Goal: Information Seeking & Learning: Learn about a topic

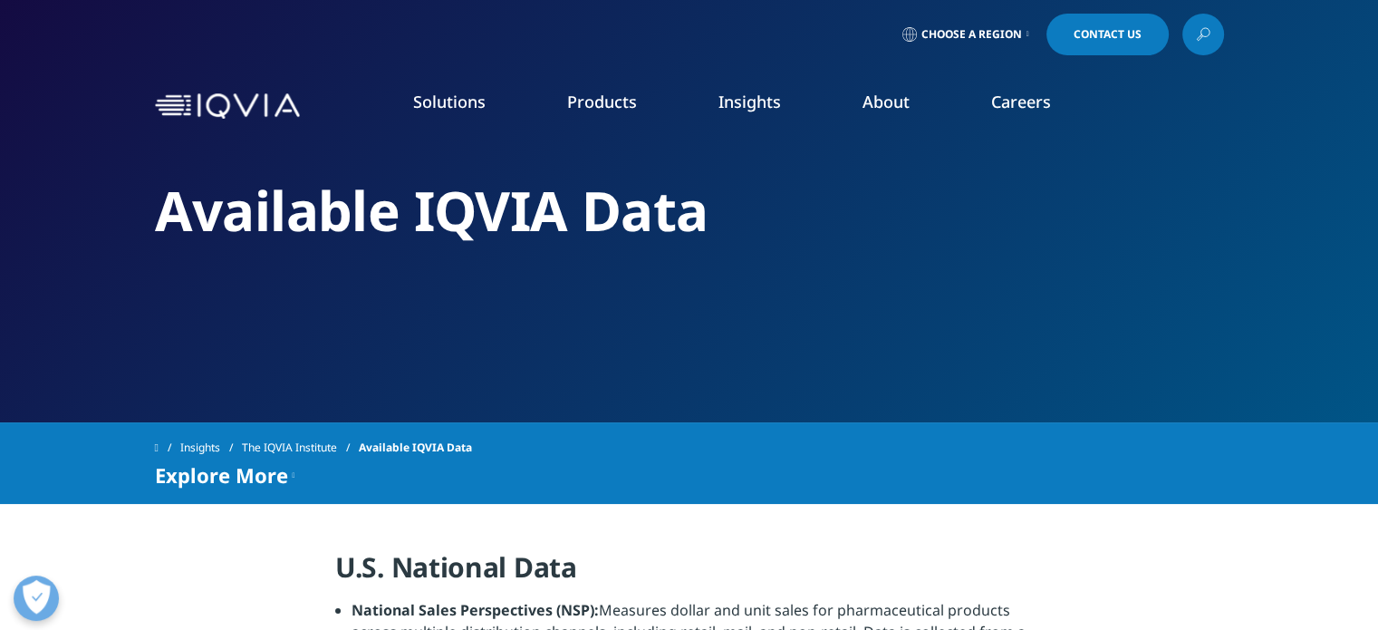
click at [186, 297] on link "Research & Development" at bounding box center [124, 293] width 158 height 18
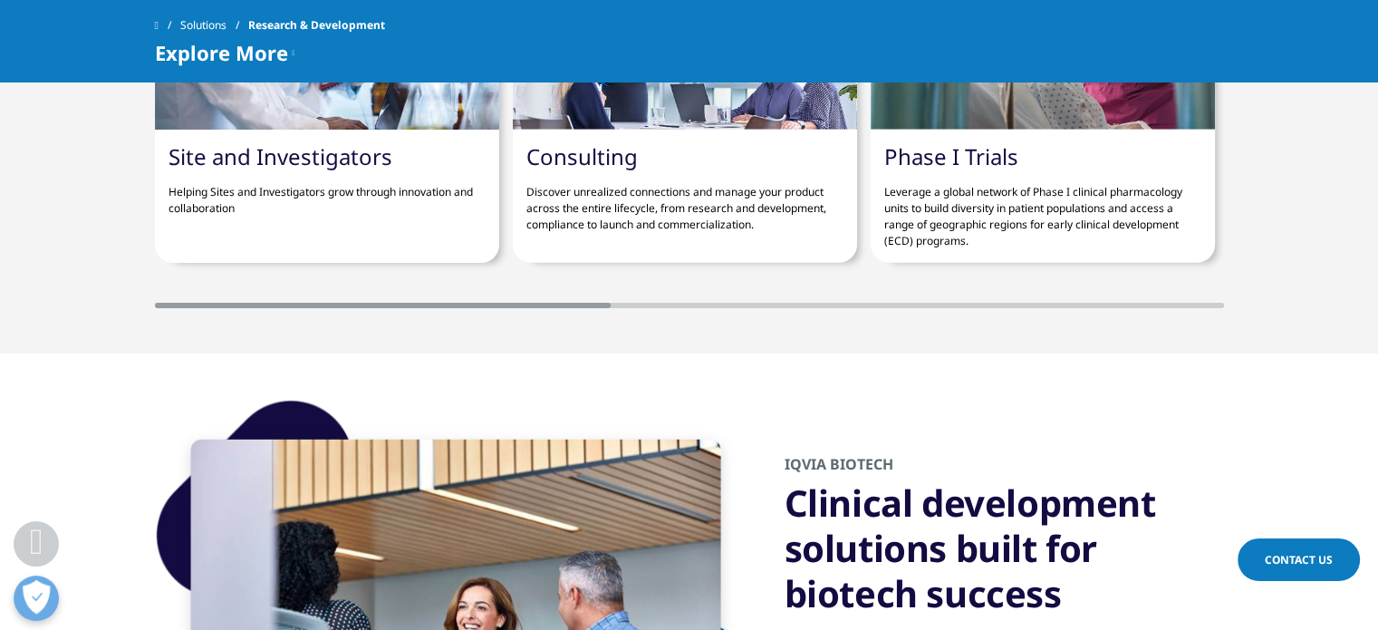
scroll to position [4893, 0]
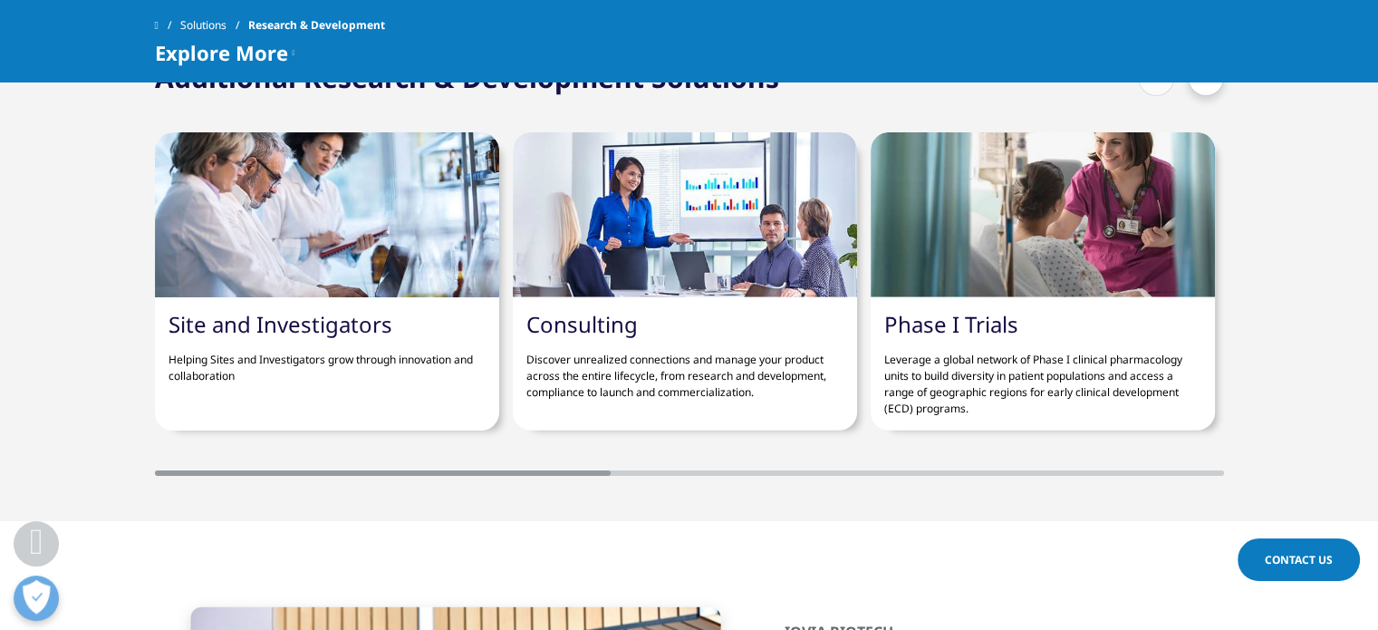
click at [632, 265] on div at bounding box center [685, 214] width 344 height 165
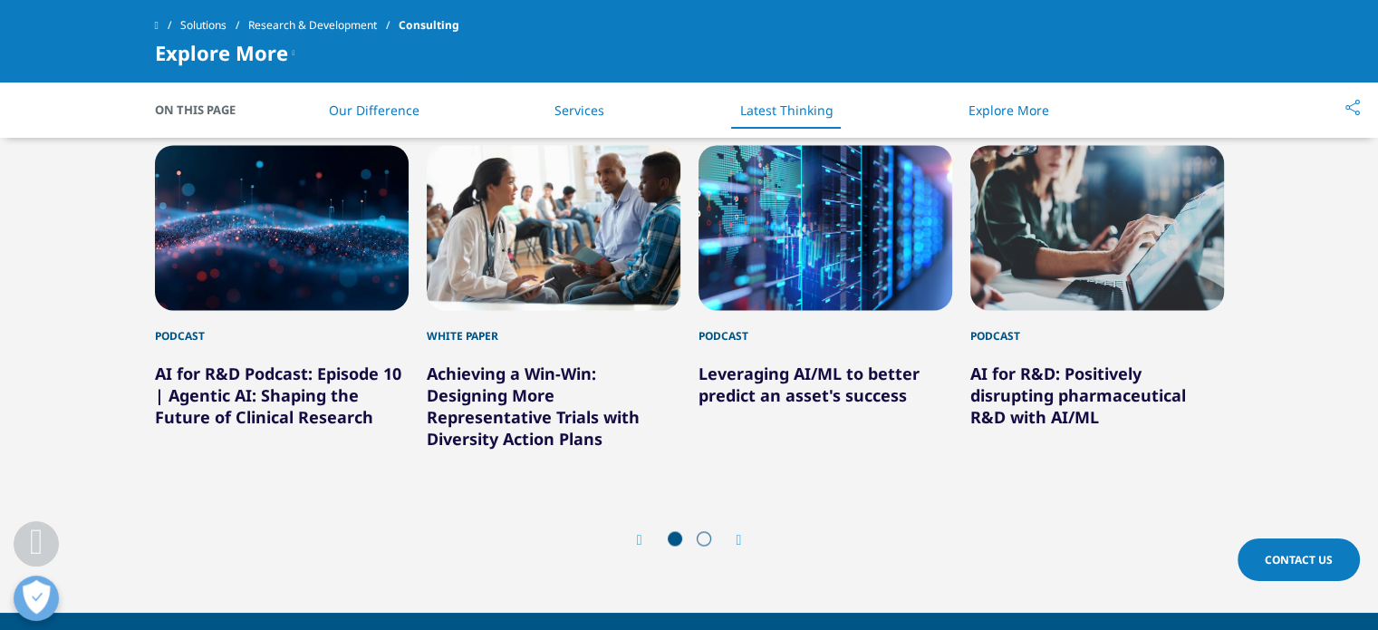
scroll to position [2809, 0]
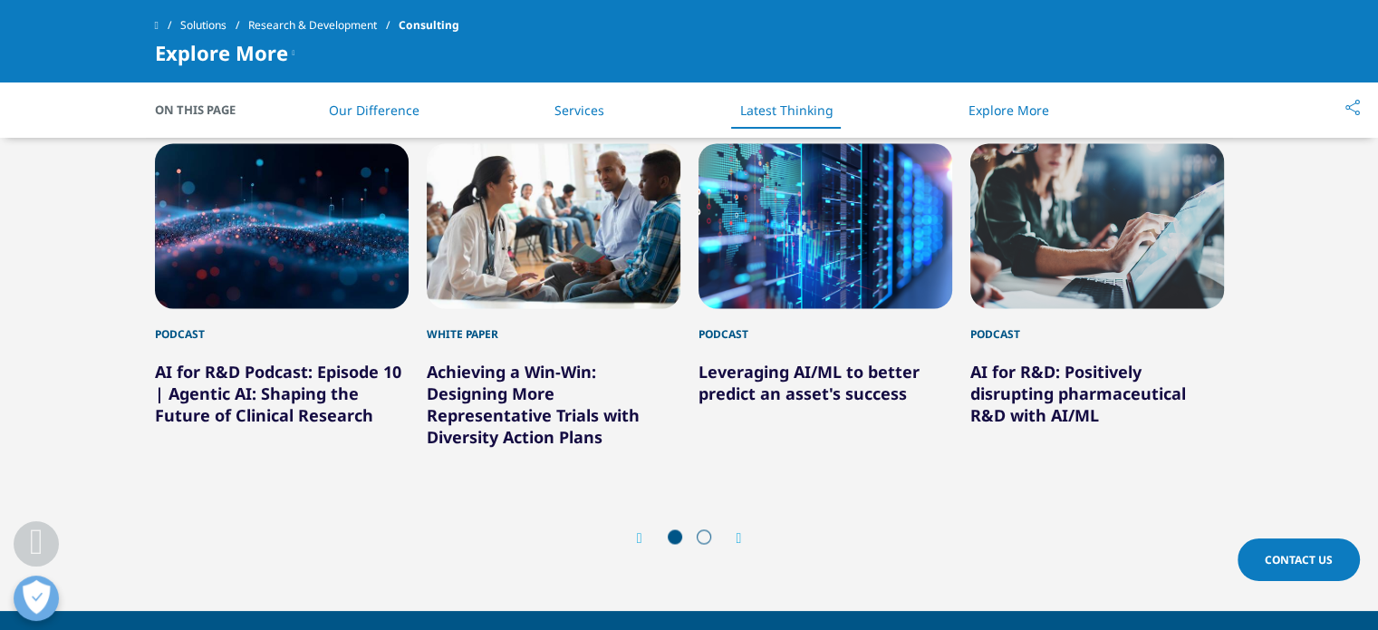
click at [735, 534] on div "Next" at bounding box center [731, 537] width 24 height 17
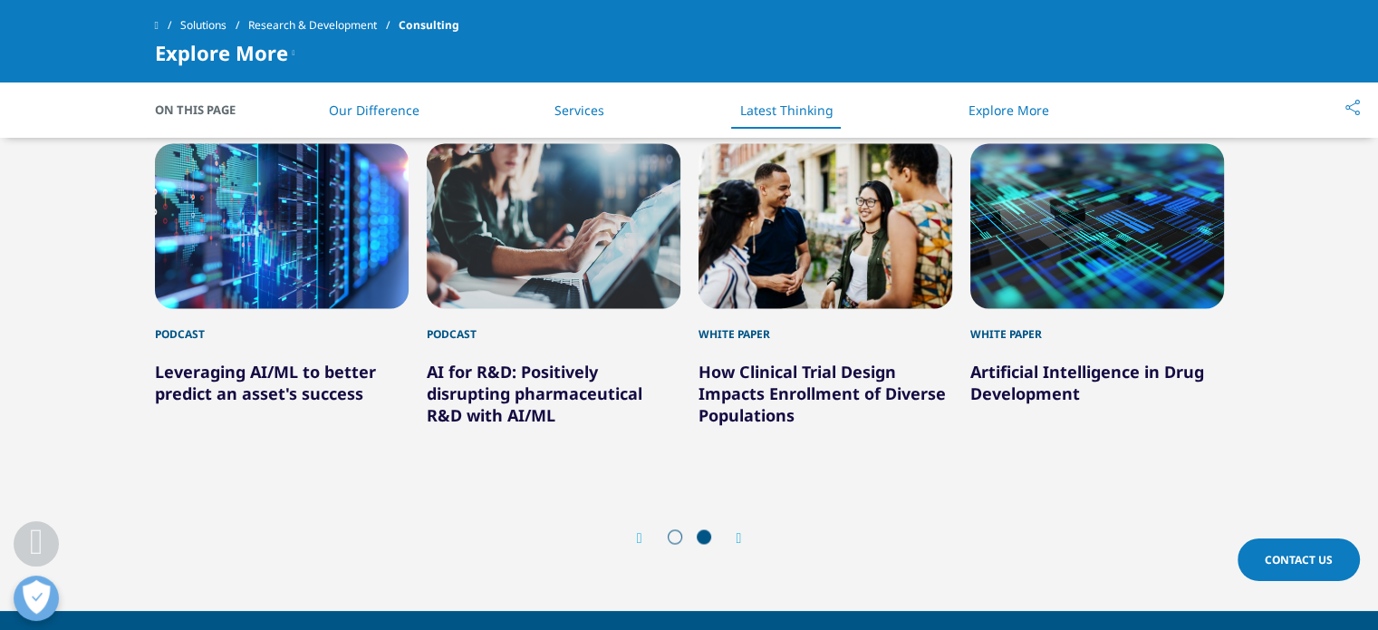
click at [735, 534] on div "Next" at bounding box center [731, 537] width 24 height 17
click at [237, 50] on span "Explore More" at bounding box center [221, 53] width 133 height 22
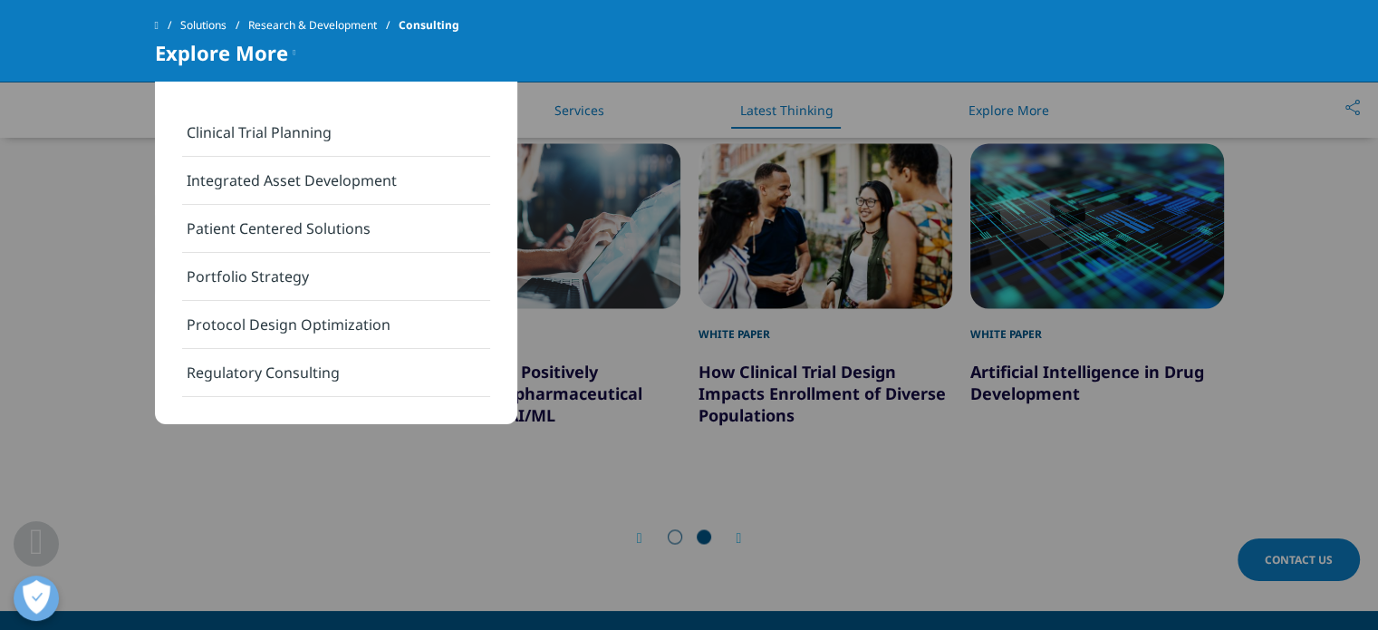
click at [217, 27] on link "Solutions" at bounding box center [214, 25] width 68 height 33
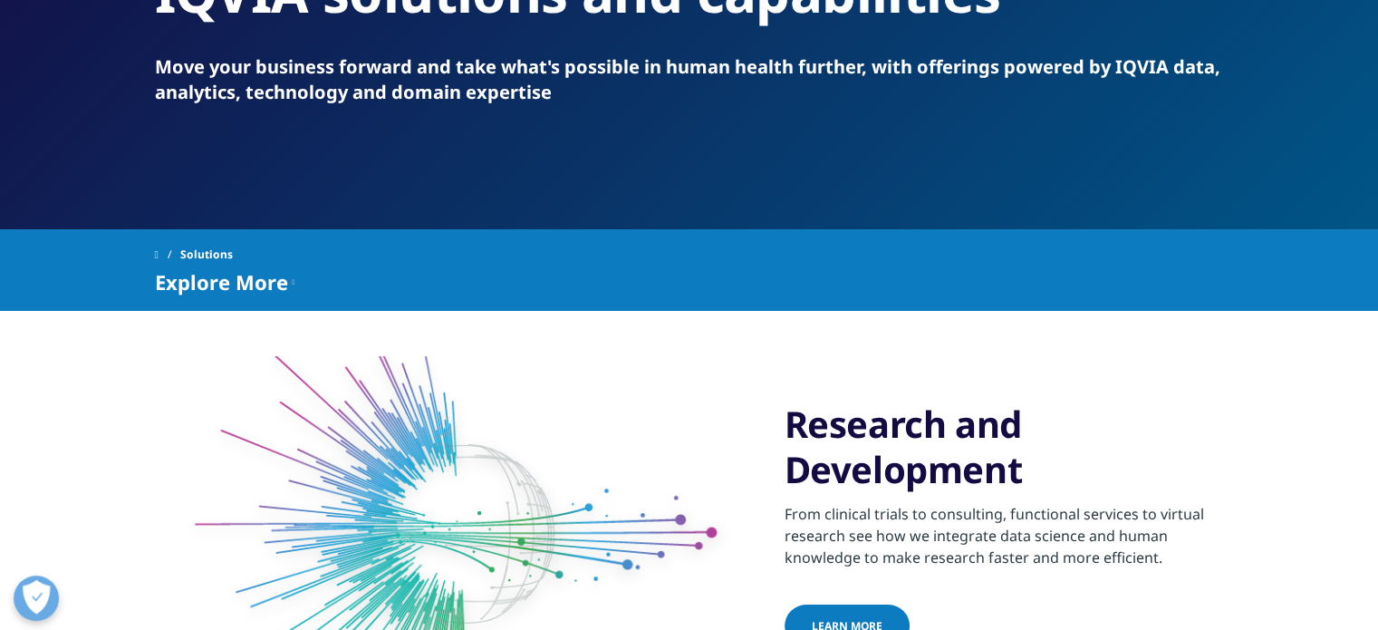
scroll to position [272, 0]
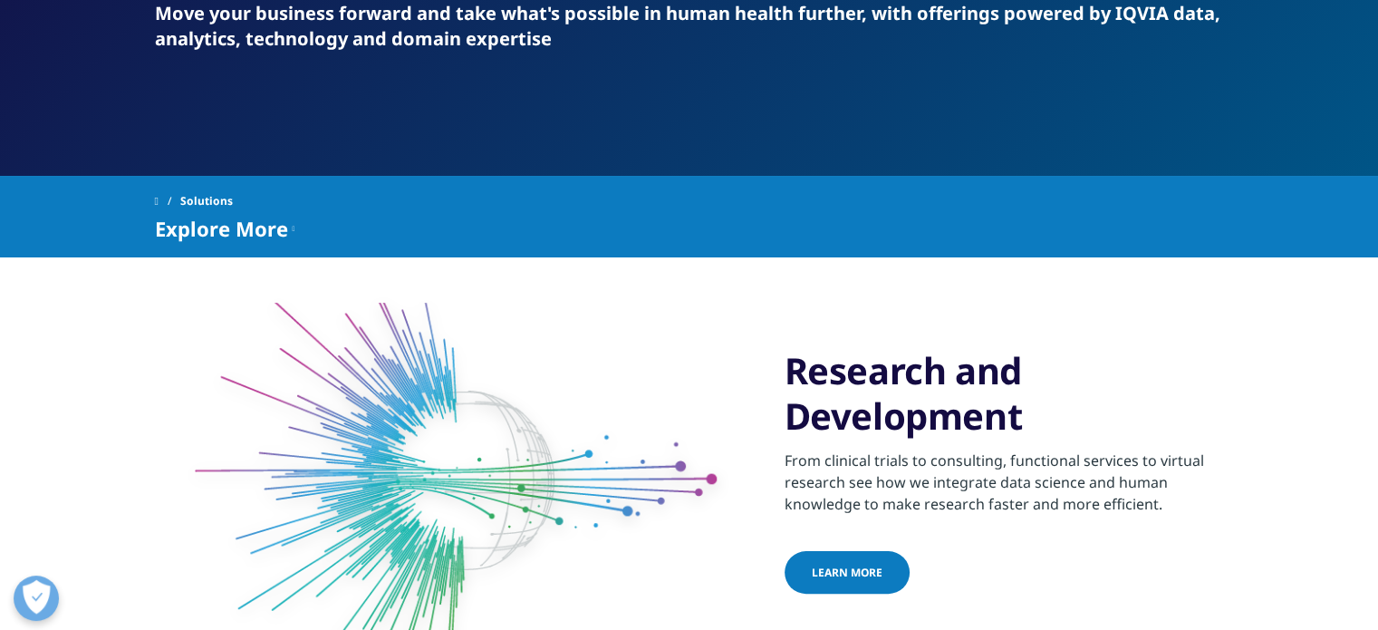
click at [1199, 238] on link "Health Economics & Value" at bounding box center [1223, 236] width 292 height 20
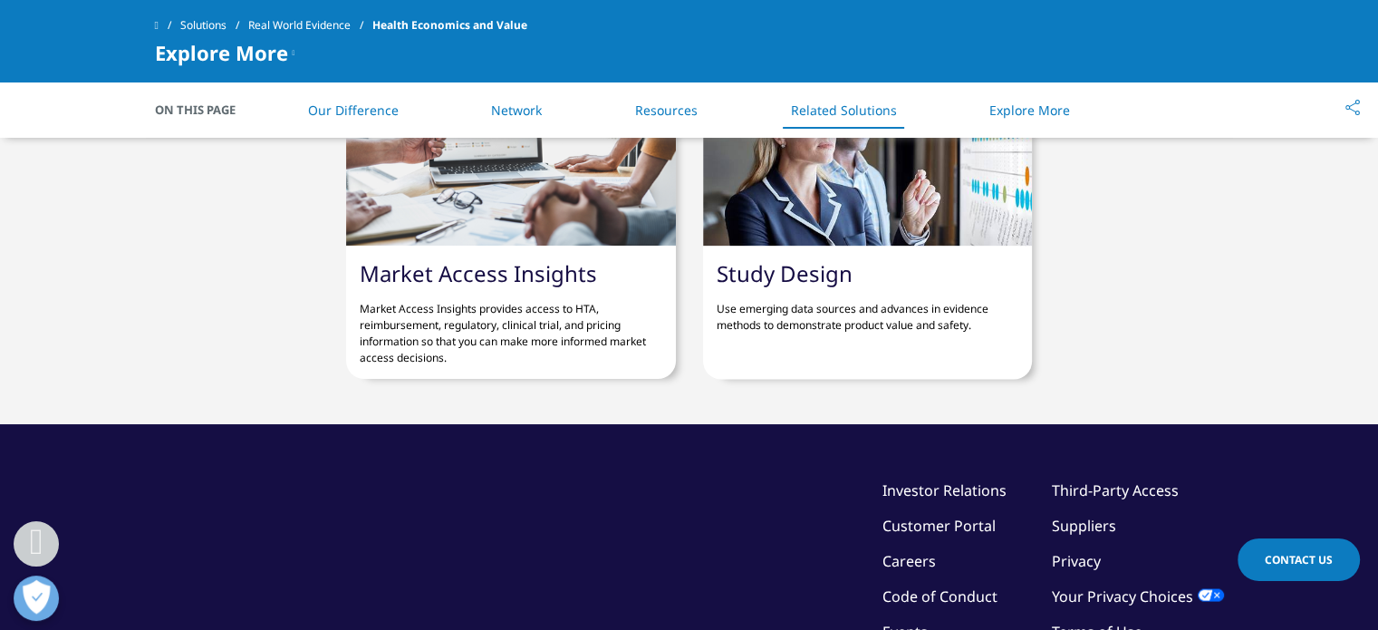
scroll to position [3443, 0]
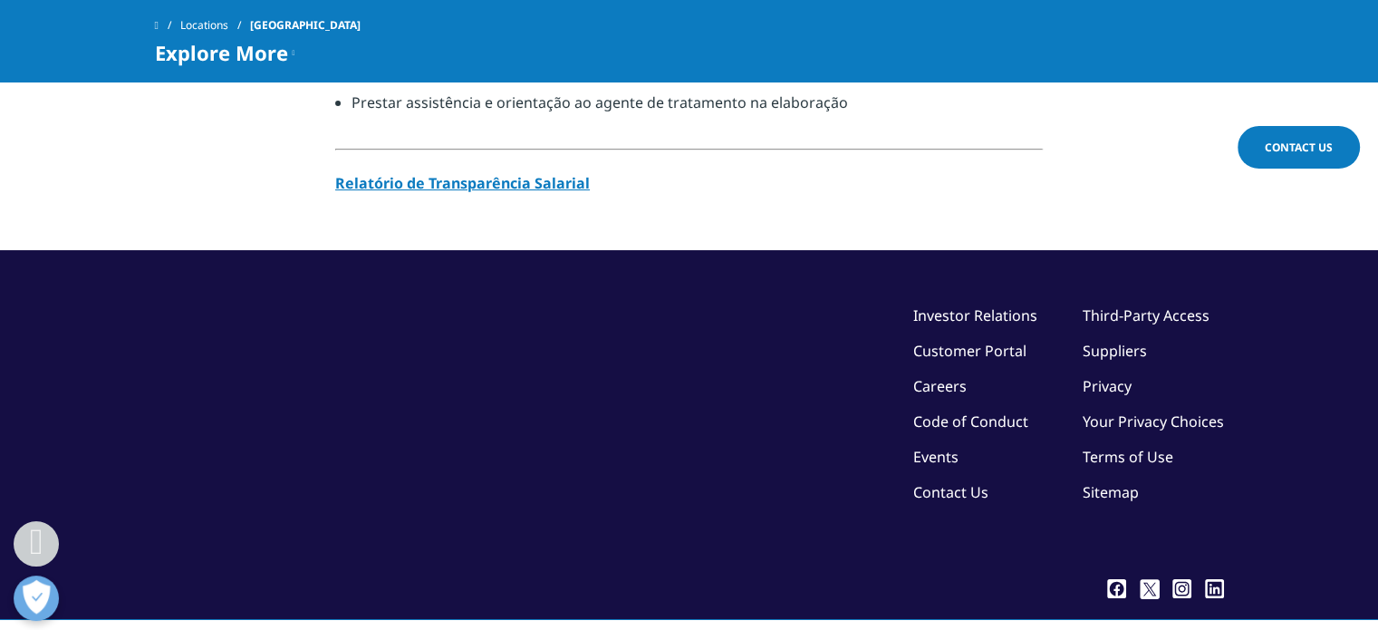
scroll to position [1944, 0]
